Goal: Complete application form

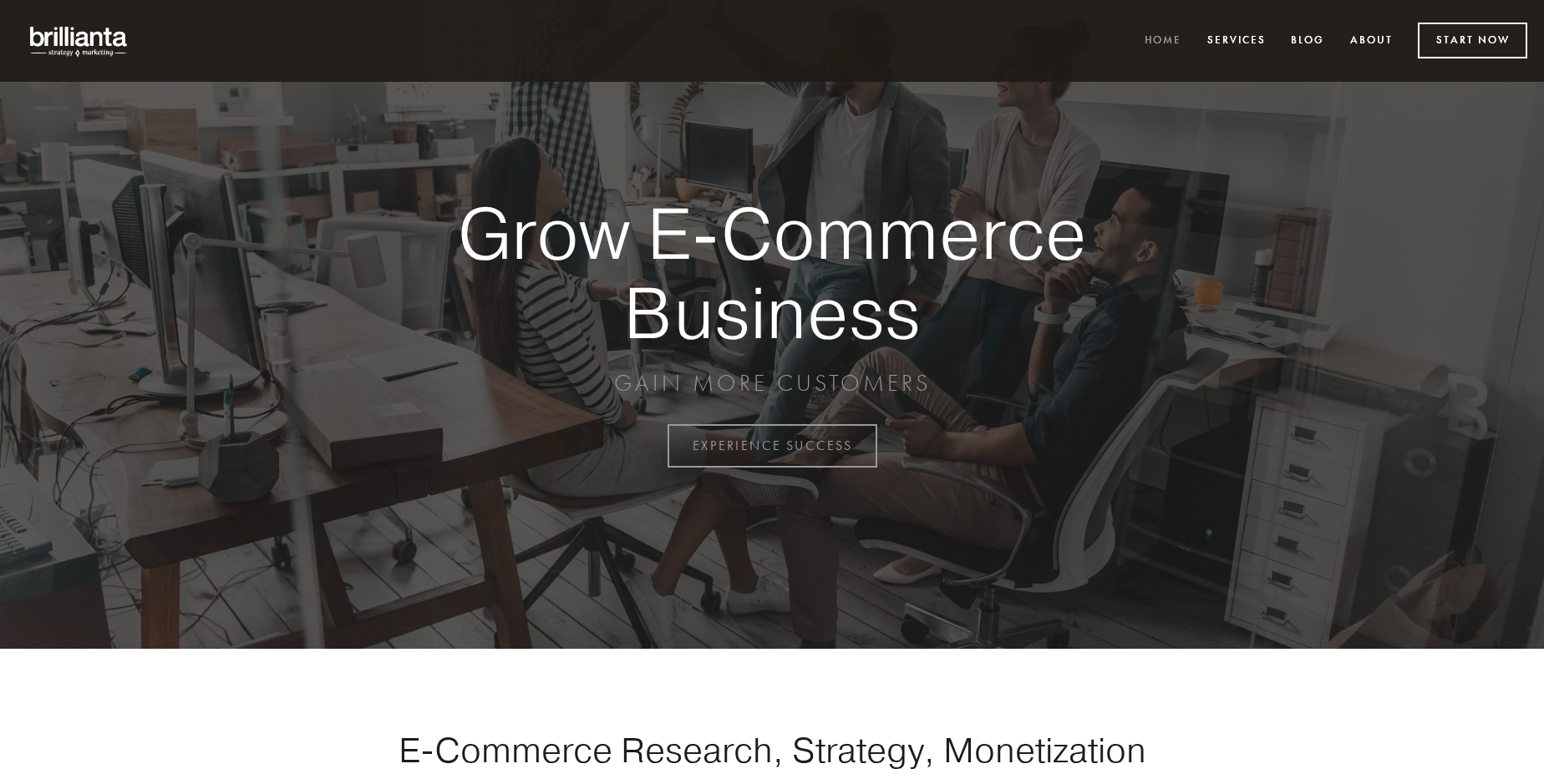
scroll to position [4379, 0]
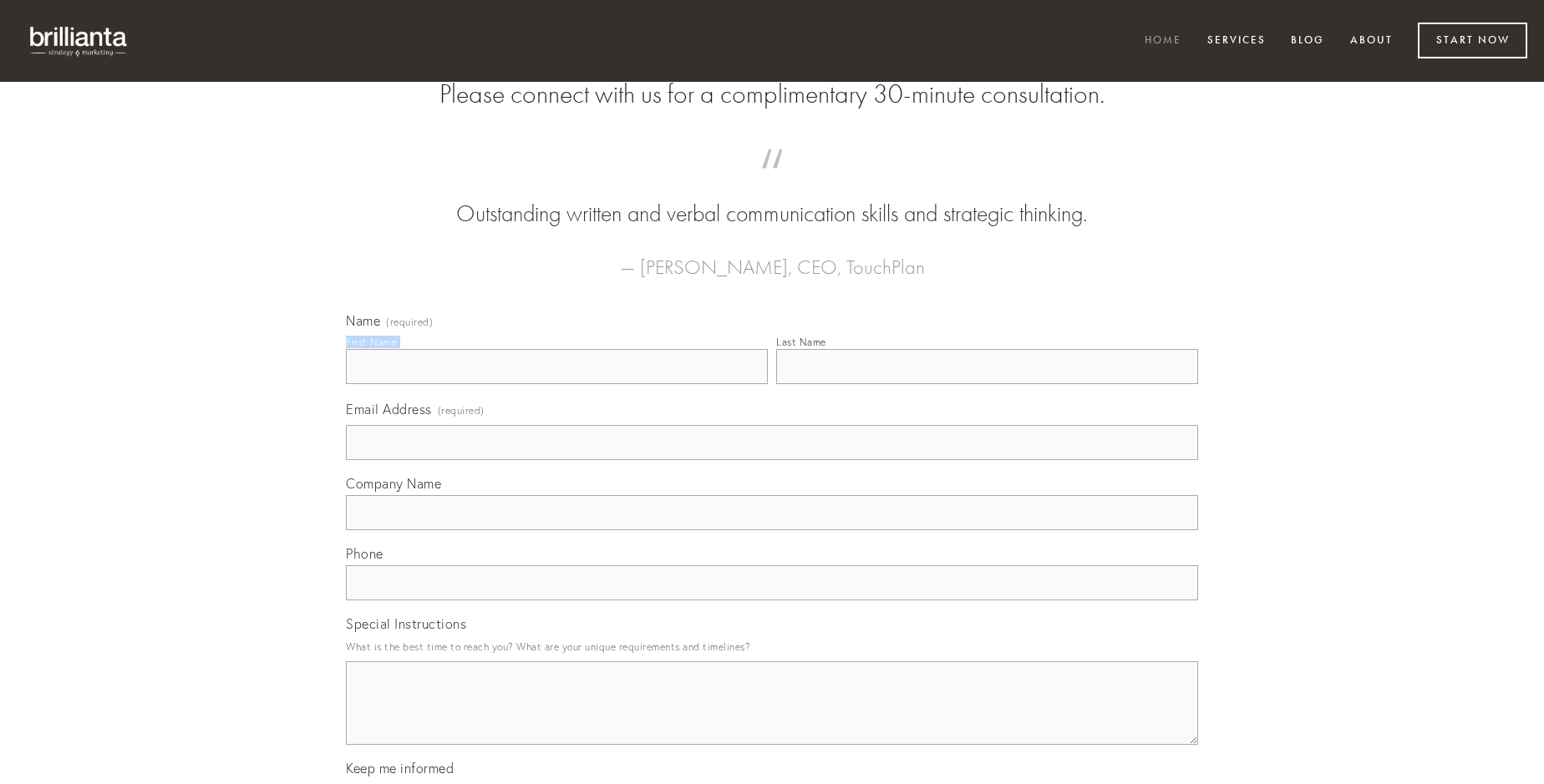
type input "[PERSON_NAME]"
click at [987, 385] on input "Last Name" at bounding box center [987, 366] width 422 height 35
type input "[PERSON_NAME]"
click at [772, 460] on input "Email Address (required)" at bounding box center [772, 442] width 853 height 35
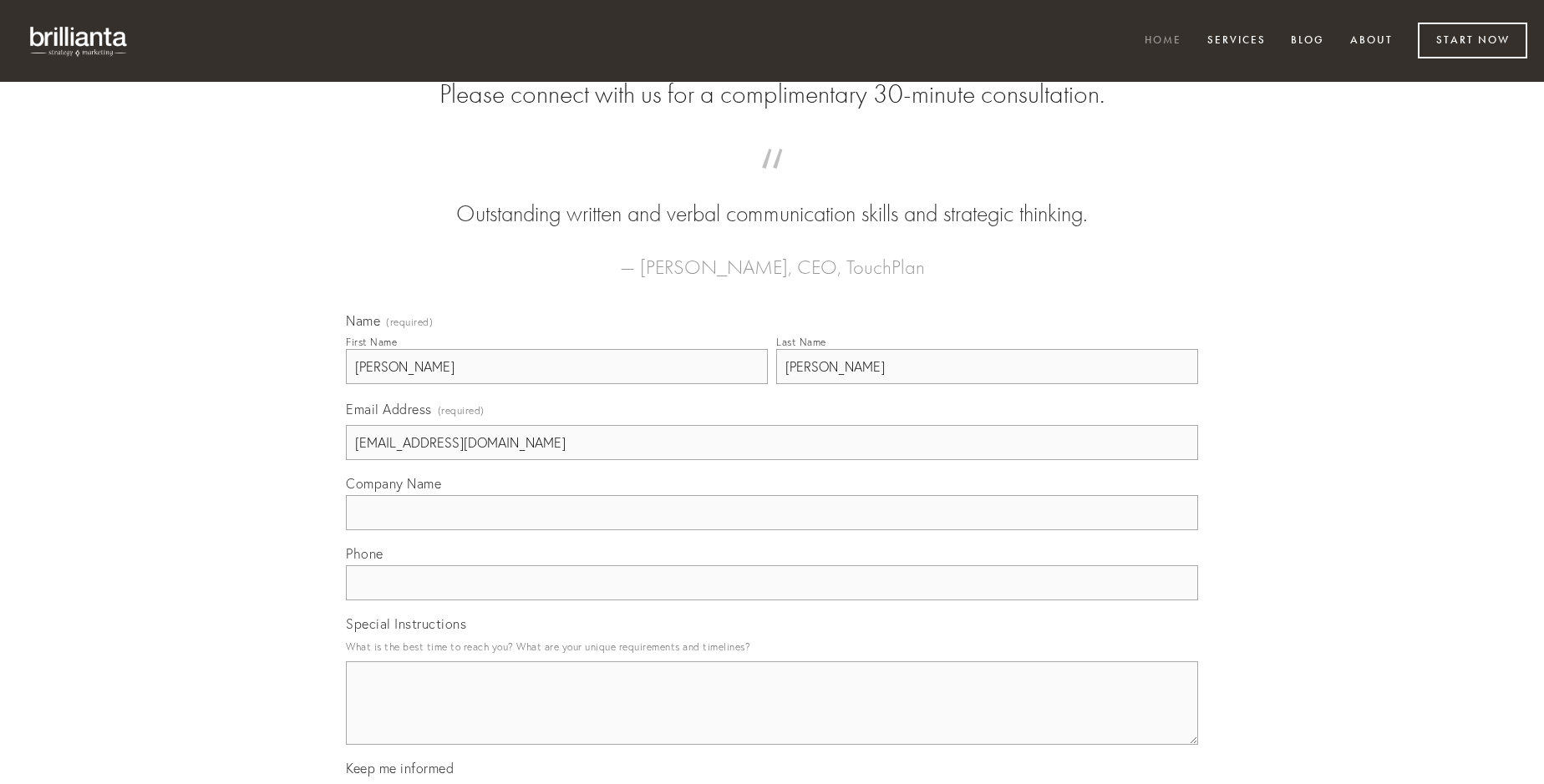
type input "[EMAIL_ADDRESS][DOMAIN_NAME]"
click at [772, 531] on input "Company Name" at bounding box center [772, 512] width 853 height 35
type input "volubilis"
click at [772, 601] on input "text" at bounding box center [772, 583] width 853 height 35
click at [772, 718] on textarea "Special Instructions" at bounding box center [772, 704] width 853 height 84
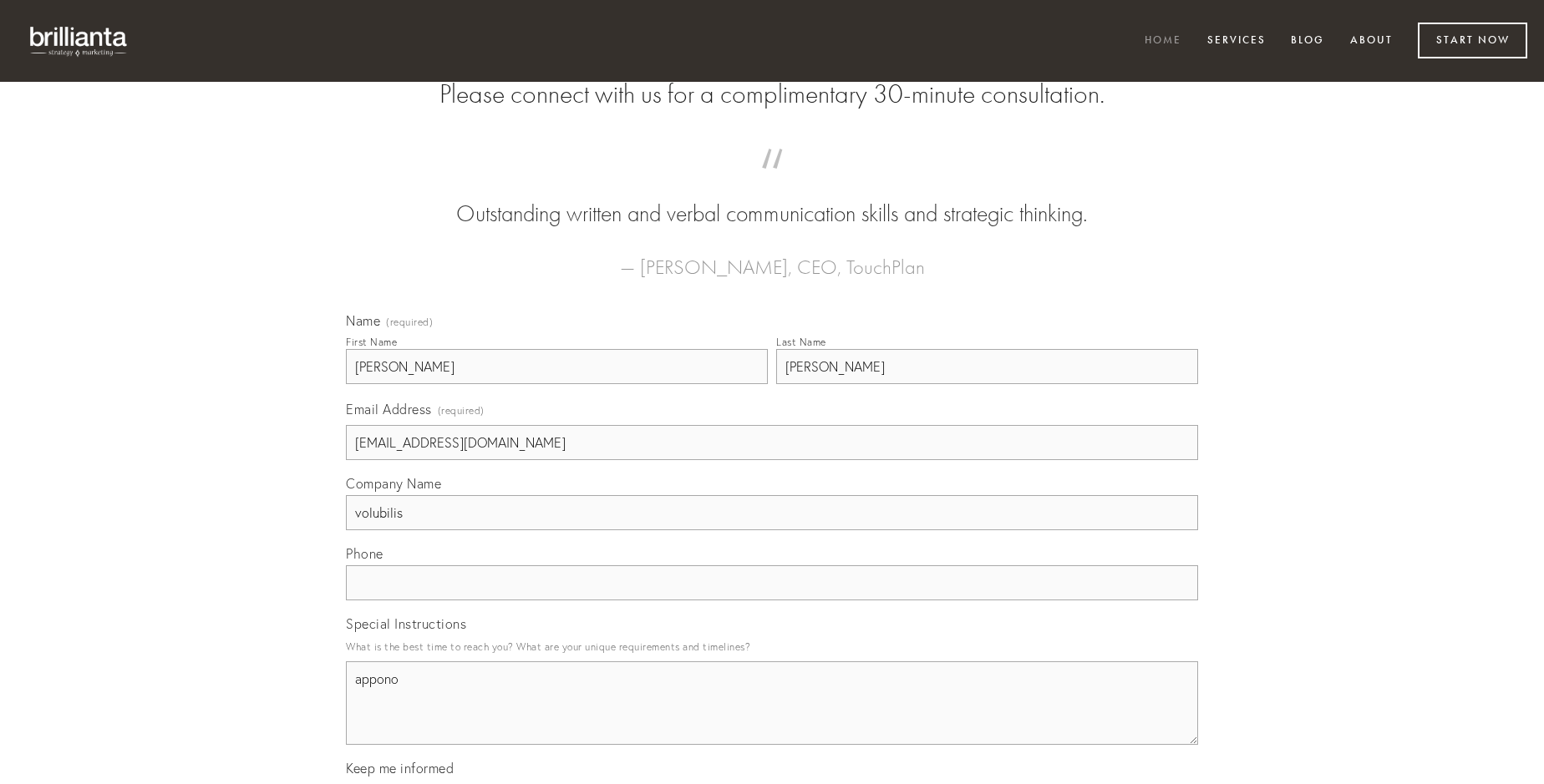
type textarea "appono"
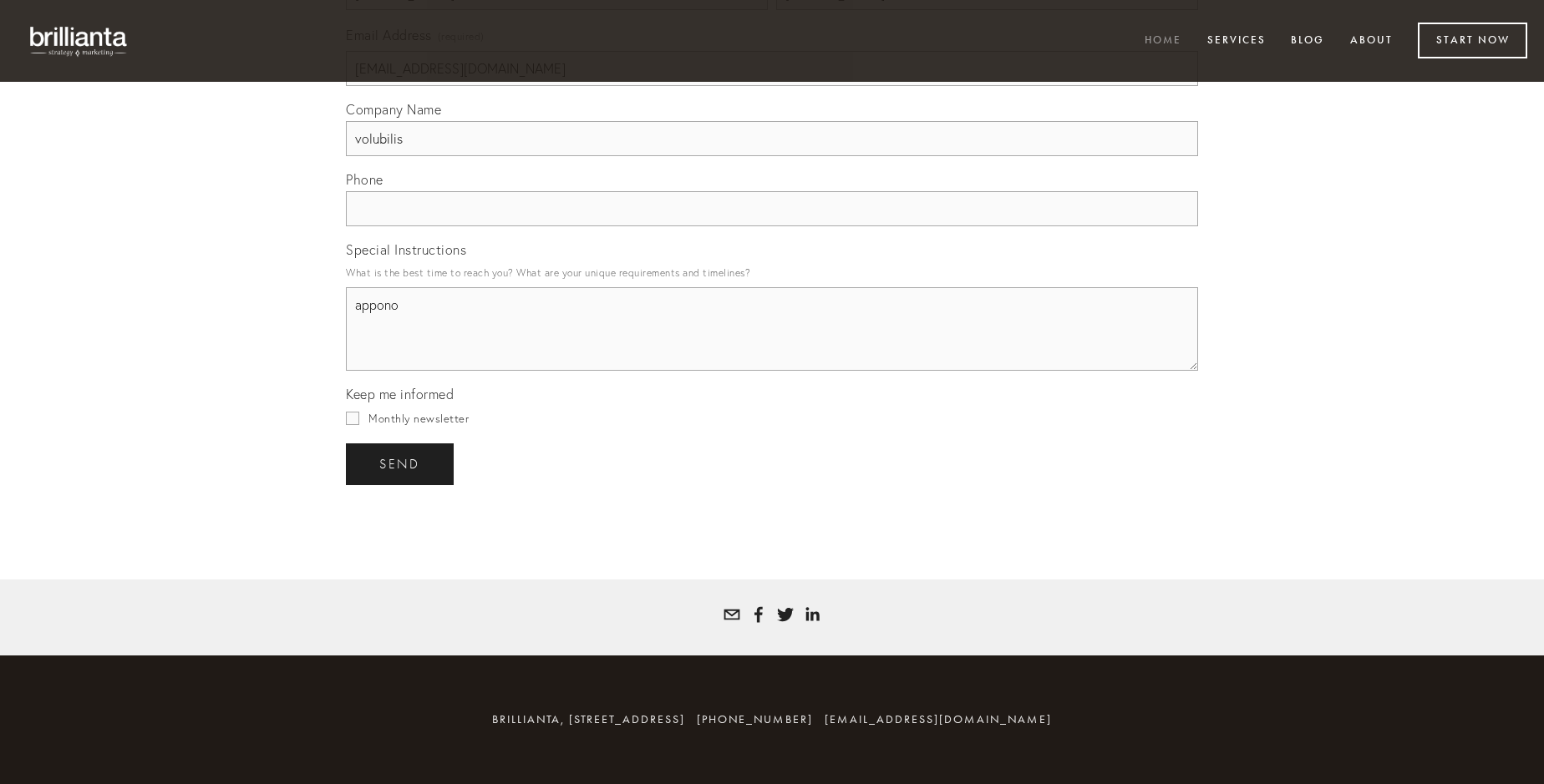
click at [401, 464] on span "send" at bounding box center [399, 464] width 41 height 15
